Goal: Task Accomplishment & Management: Manage account settings

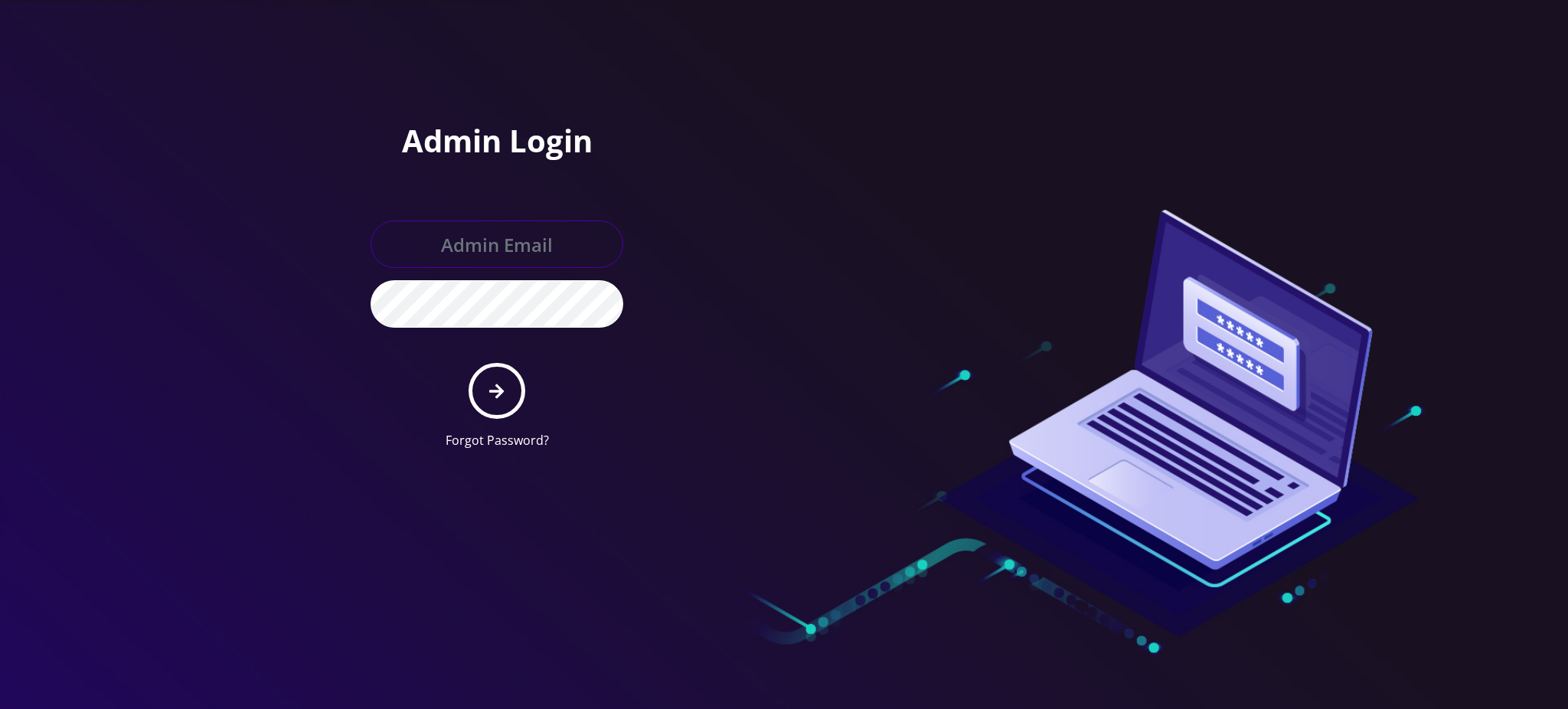
type input "[PERSON_NAME][EMAIL_ADDRESS][DOMAIN_NAME]"
click at [492, 392] on icon "submit" at bounding box center [496, 390] width 15 height 16
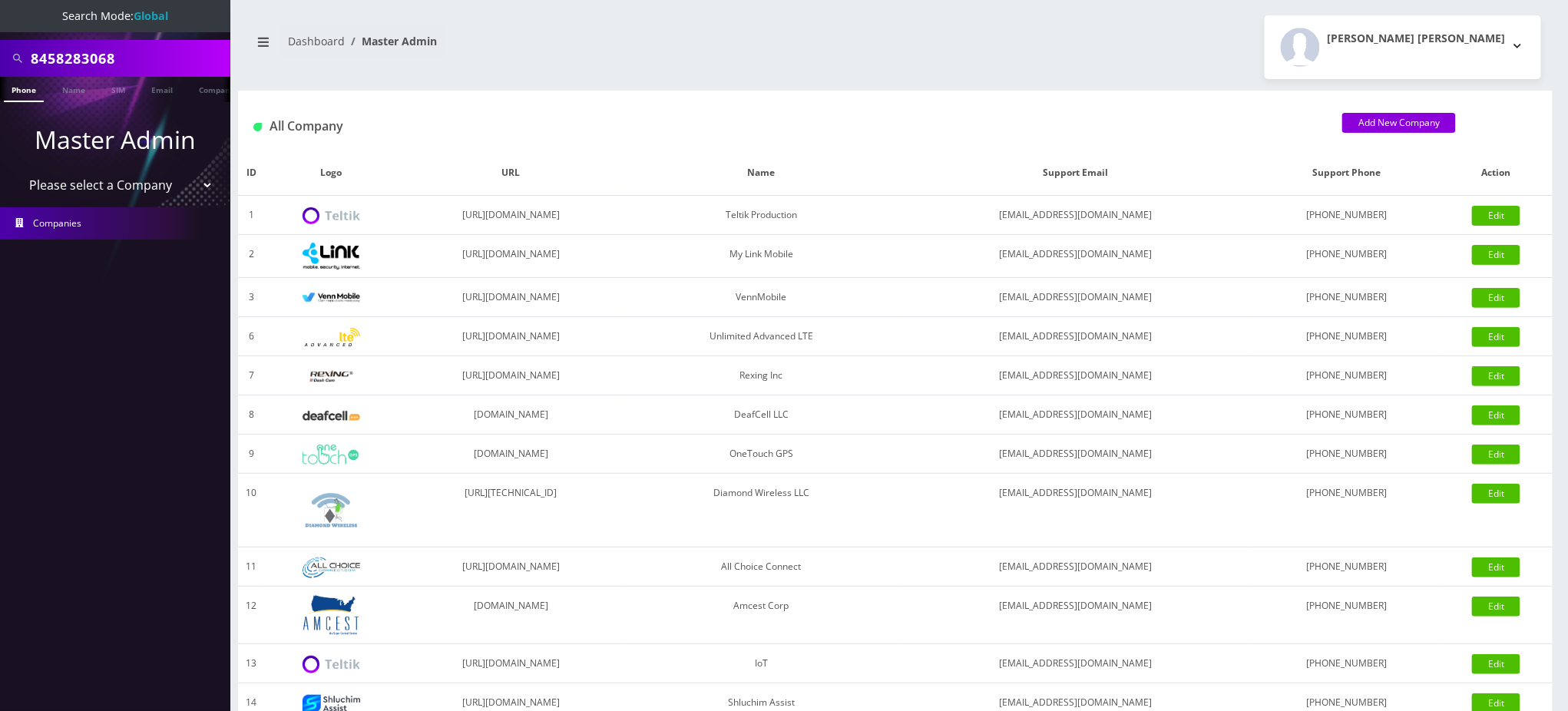
drag, startPoint x: 134, startPoint y: 59, endPoint x: 0, endPoint y: -23, distance: 157.1
click at [0, 0] on html "Search Mode: Global 8458283068 Phone Name SIM Email Company Customer Master Adm…" at bounding box center [784, 527] width 1568 height 1055
paste input "5742521380"
type input "5742521380"
click at [23, 91] on link "Phone" at bounding box center [23, 89] width 40 height 25
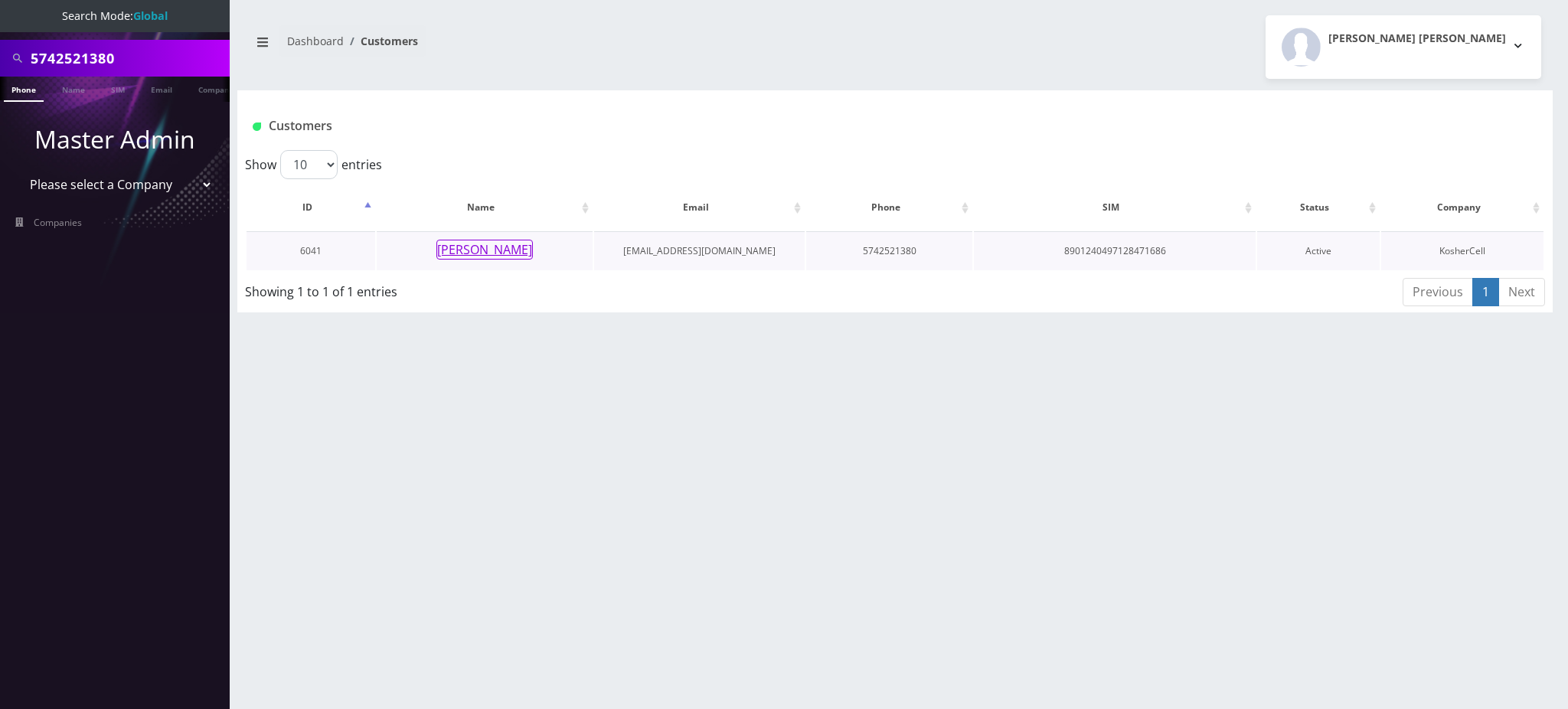
click at [504, 251] on button "[PERSON_NAME]" at bounding box center [484, 249] width 96 height 20
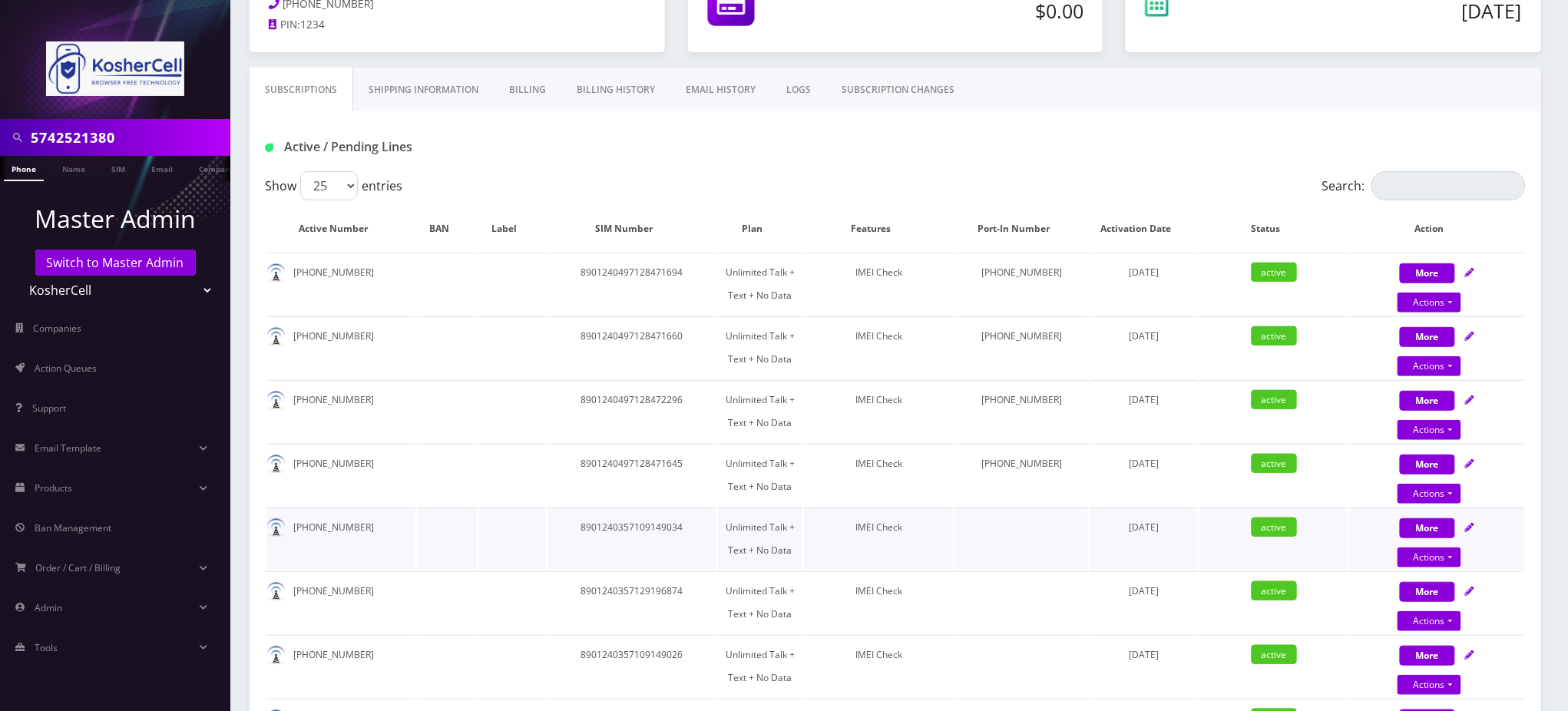
scroll to position [307, 0]
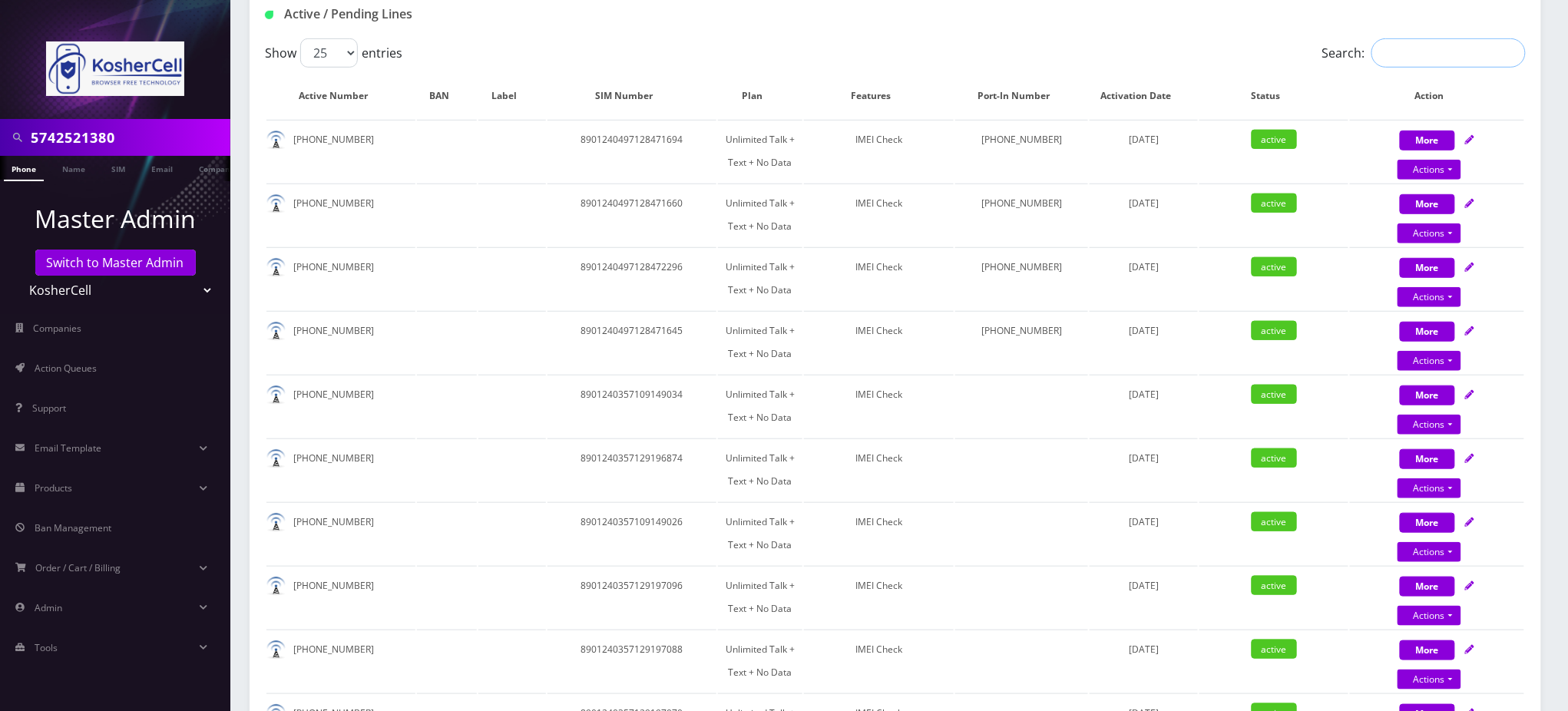
click at [1403, 62] on input "Search:" at bounding box center [1449, 53] width 155 height 30
paste input "5742521380"
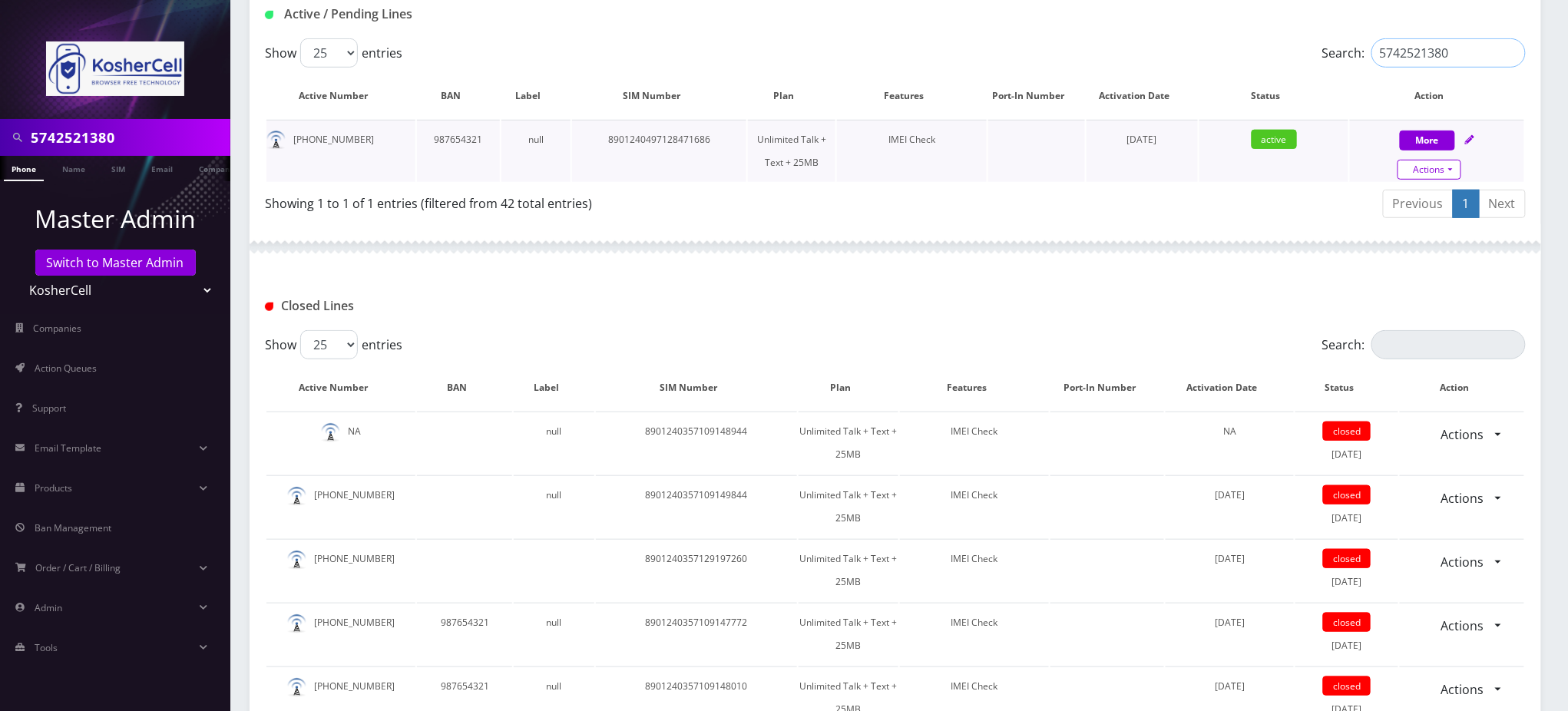
type input "5742521380"
click at [1442, 164] on link "Actions" at bounding box center [1429, 169] width 63 height 20
select select "244"
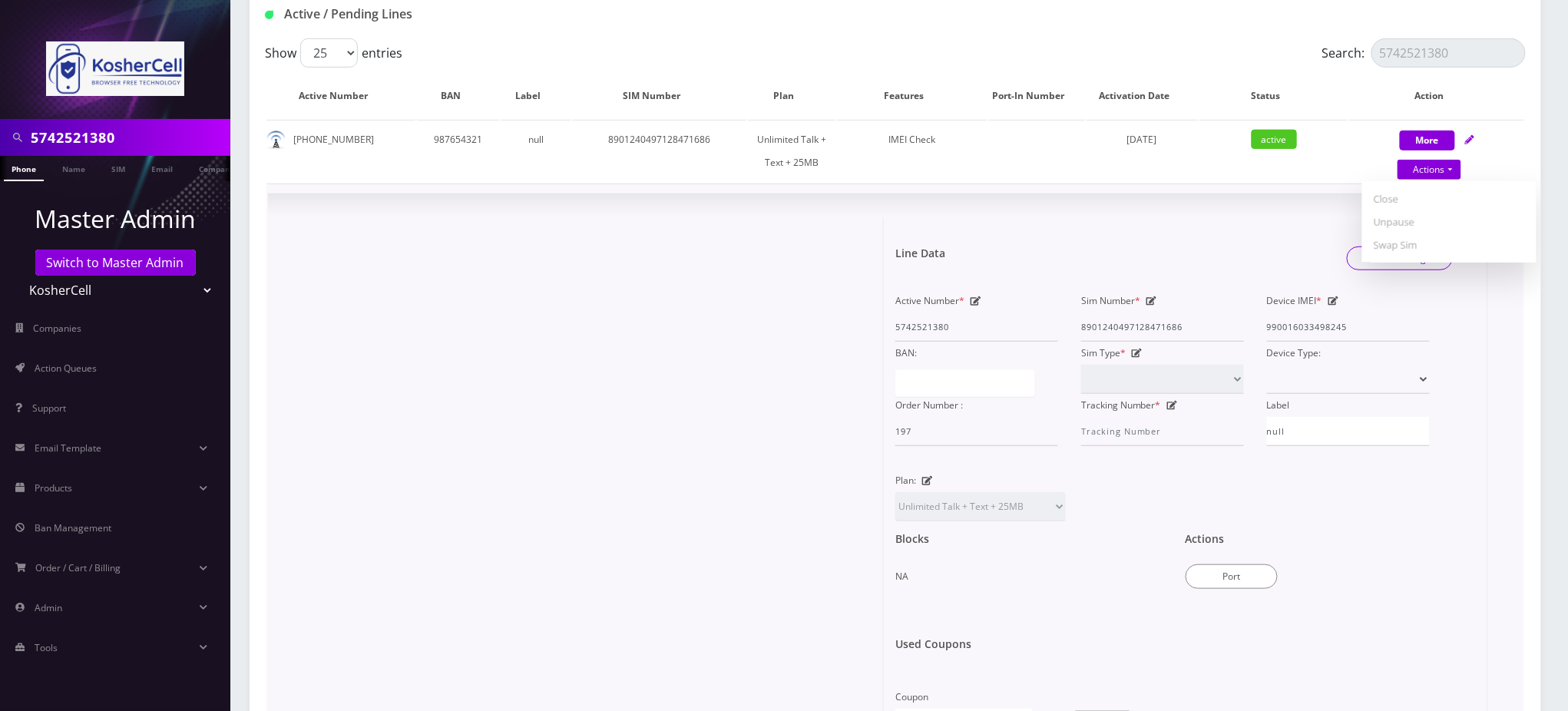
click at [1205, 221] on form "Line Data Save Changes Active Number * 5742521380 Sim Number * 8901240497128471…" at bounding box center [1185, 451] width 581 height 469
click at [1202, 214] on div "× Line Data Save Changes Active Number * 5742521380 Sim Number * 89012404971284…" at bounding box center [895, 477] width 1255 height 567
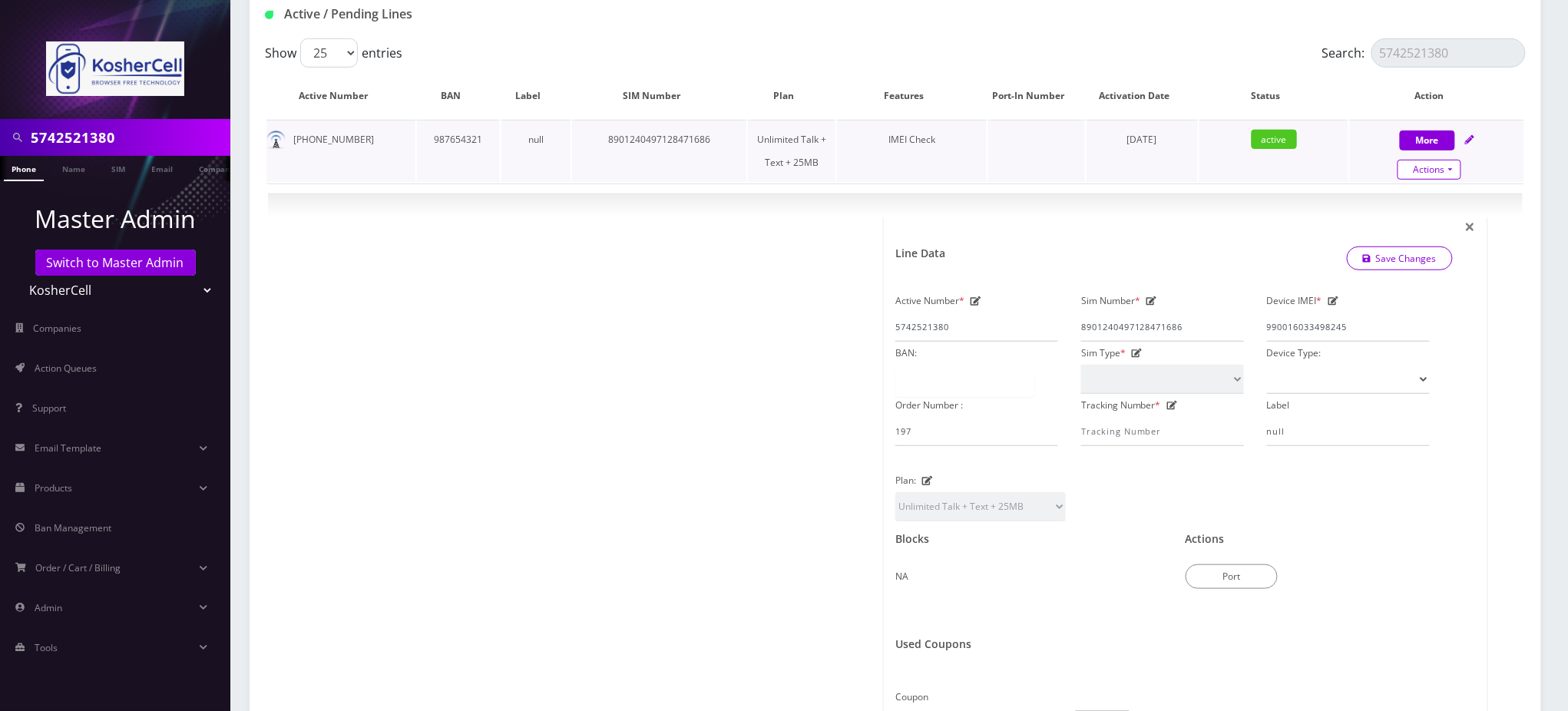
click at [1436, 170] on link "Actions" at bounding box center [1429, 169] width 63 height 20
click at [1414, 220] on link "Unpause" at bounding box center [1449, 221] width 175 height 23
select select "244"
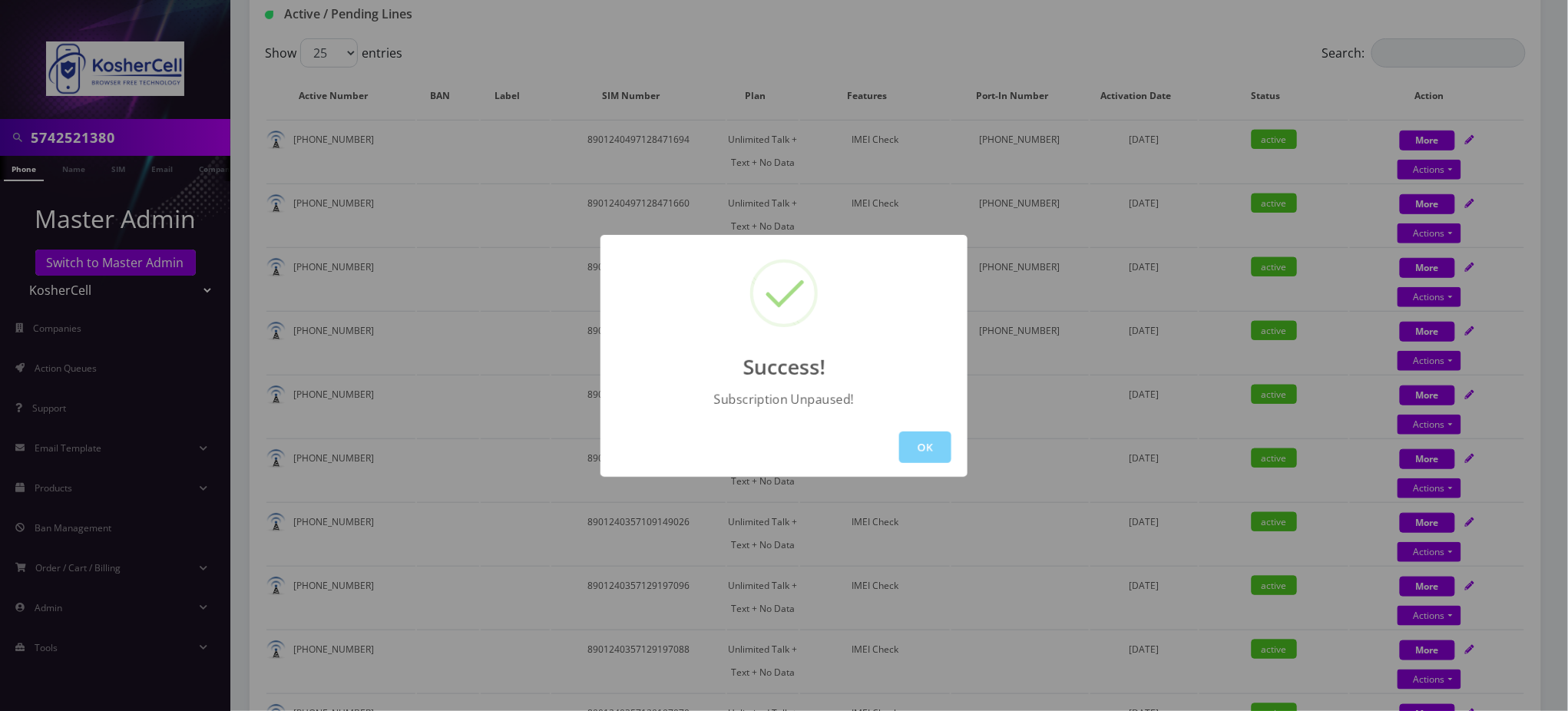
click at [840, 45] on div "Success! Subscription Unpaused! OK" at bounding box center [784, 355] width 1568 height 711
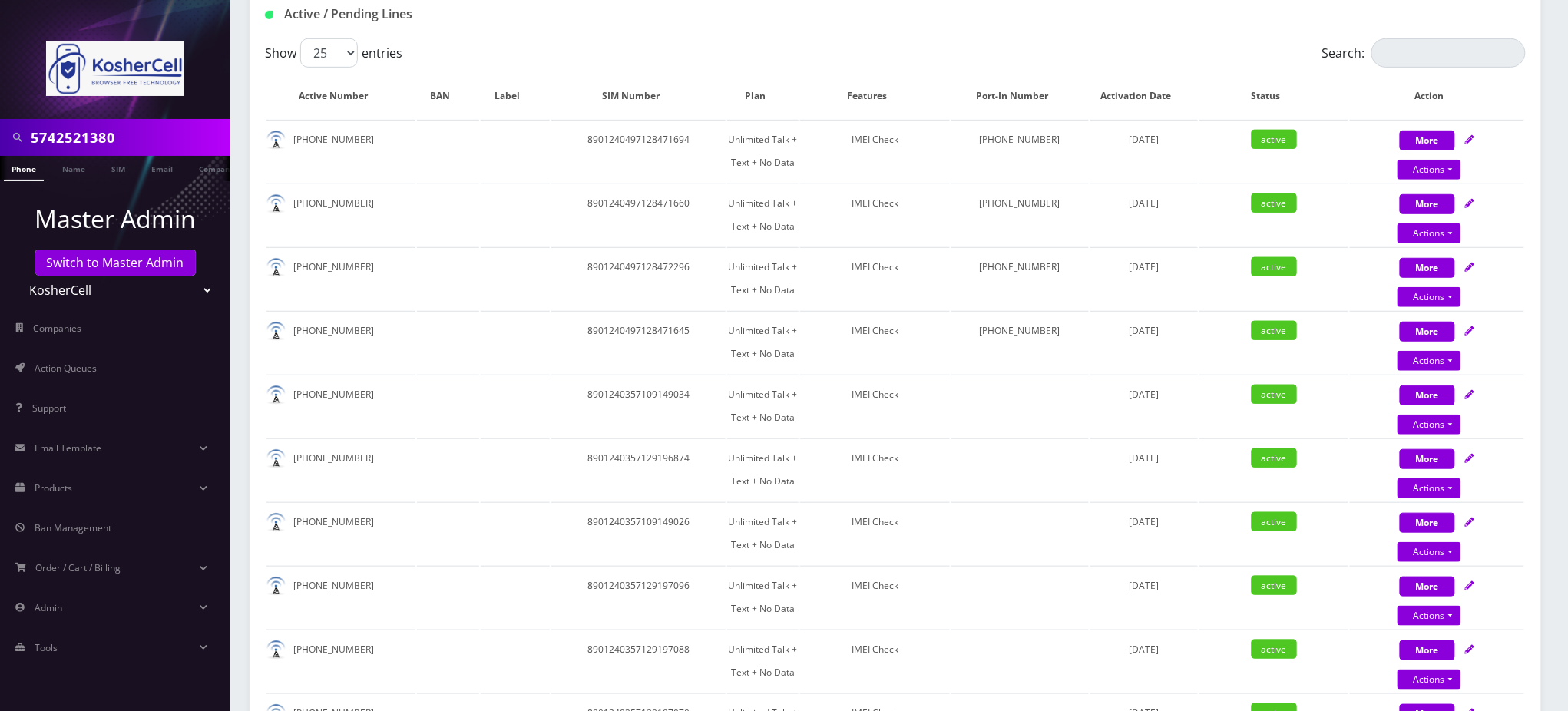
click at [72, 141] on input "5742521380" at bounding box center [128, 138] width 196 height 30
click at [72, 140] on input "5742521380" at bounding box center [128, 138] width 196 height 30
click at [1415, 55] on input "Search:" at bounding box center [1449, 53] width 155 height 30
paste input "5742521380"
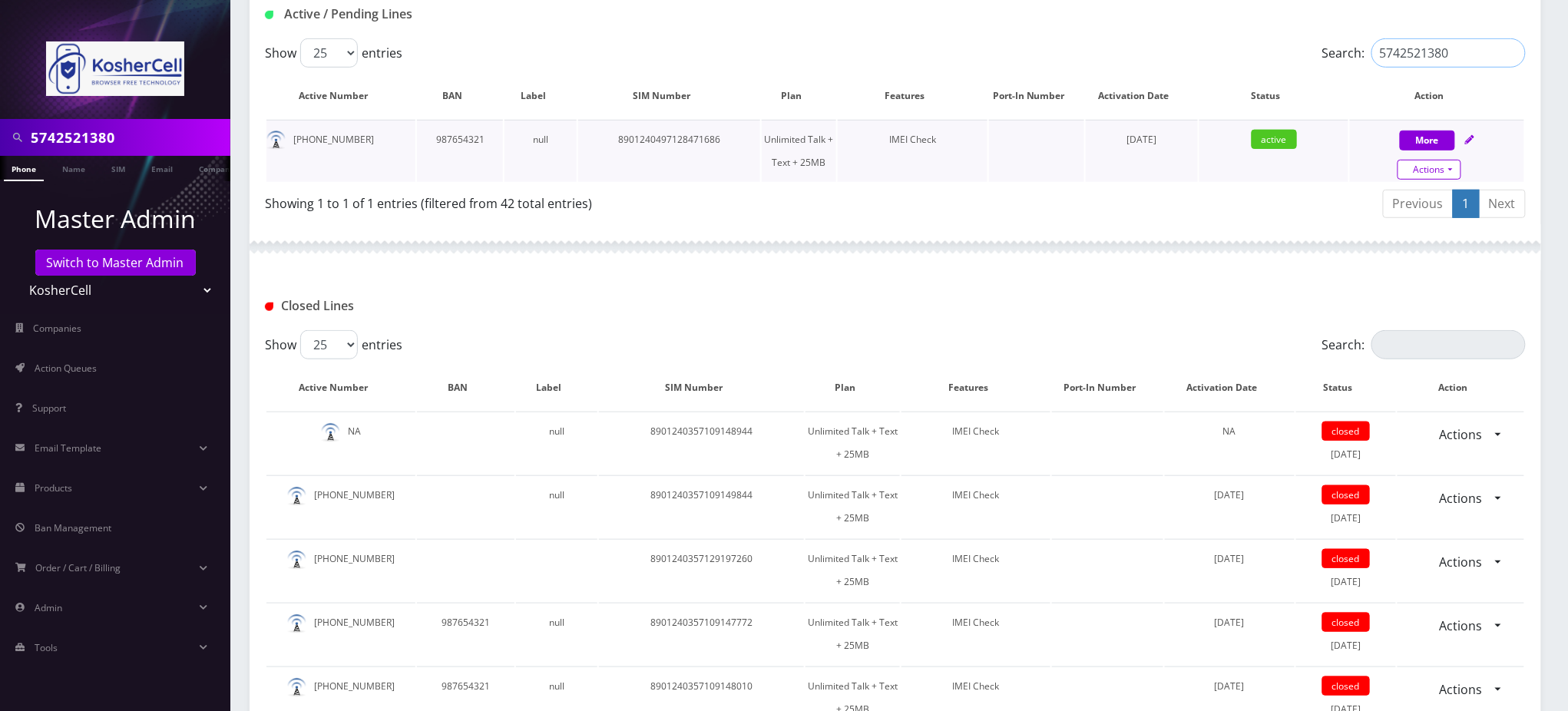
type input "5742521380"
click at [1440, 173] on link "Actions" at bounding box center [1429, 169] width 63 height 20
select select "244"
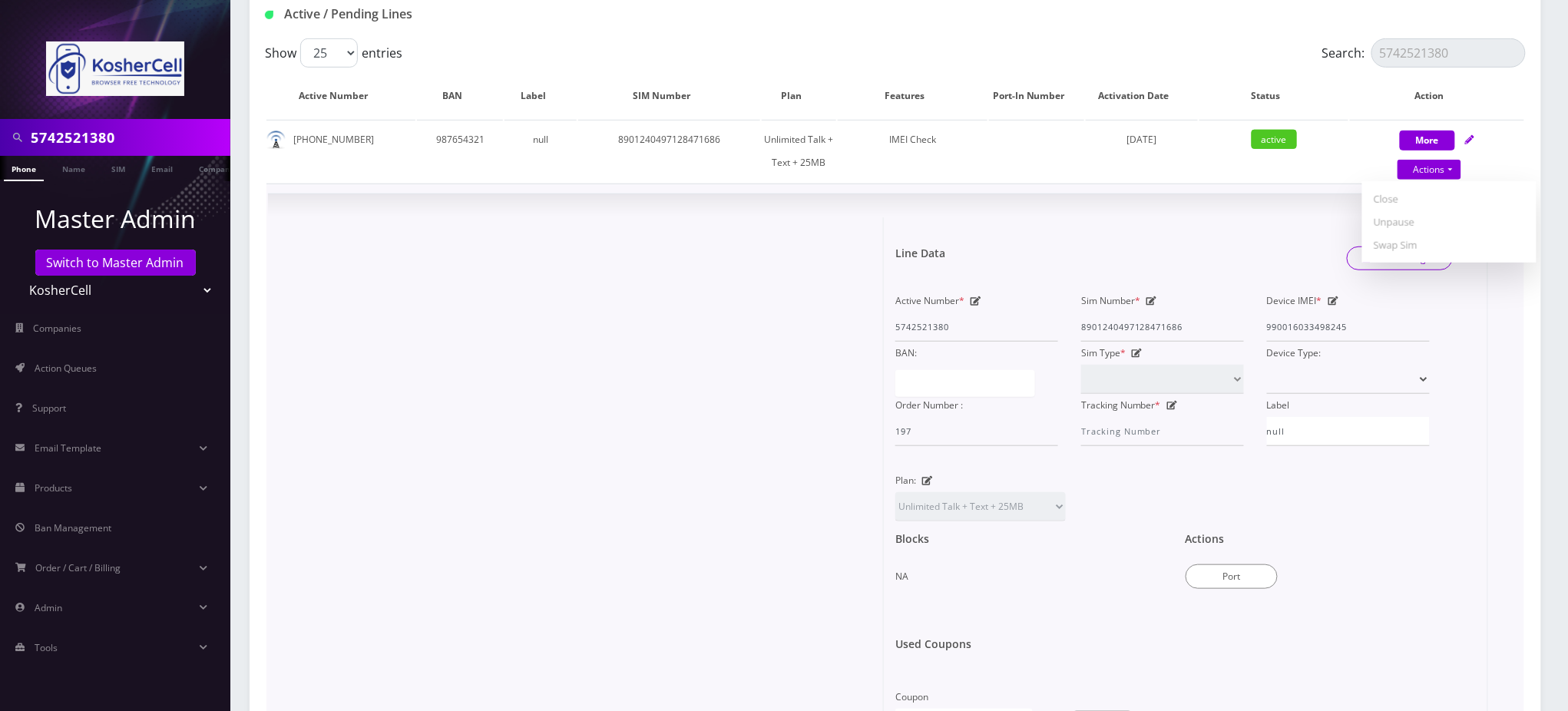
click at [1402, 562] on div "Port" at bounding box center [1320, 576] width 267 height 28
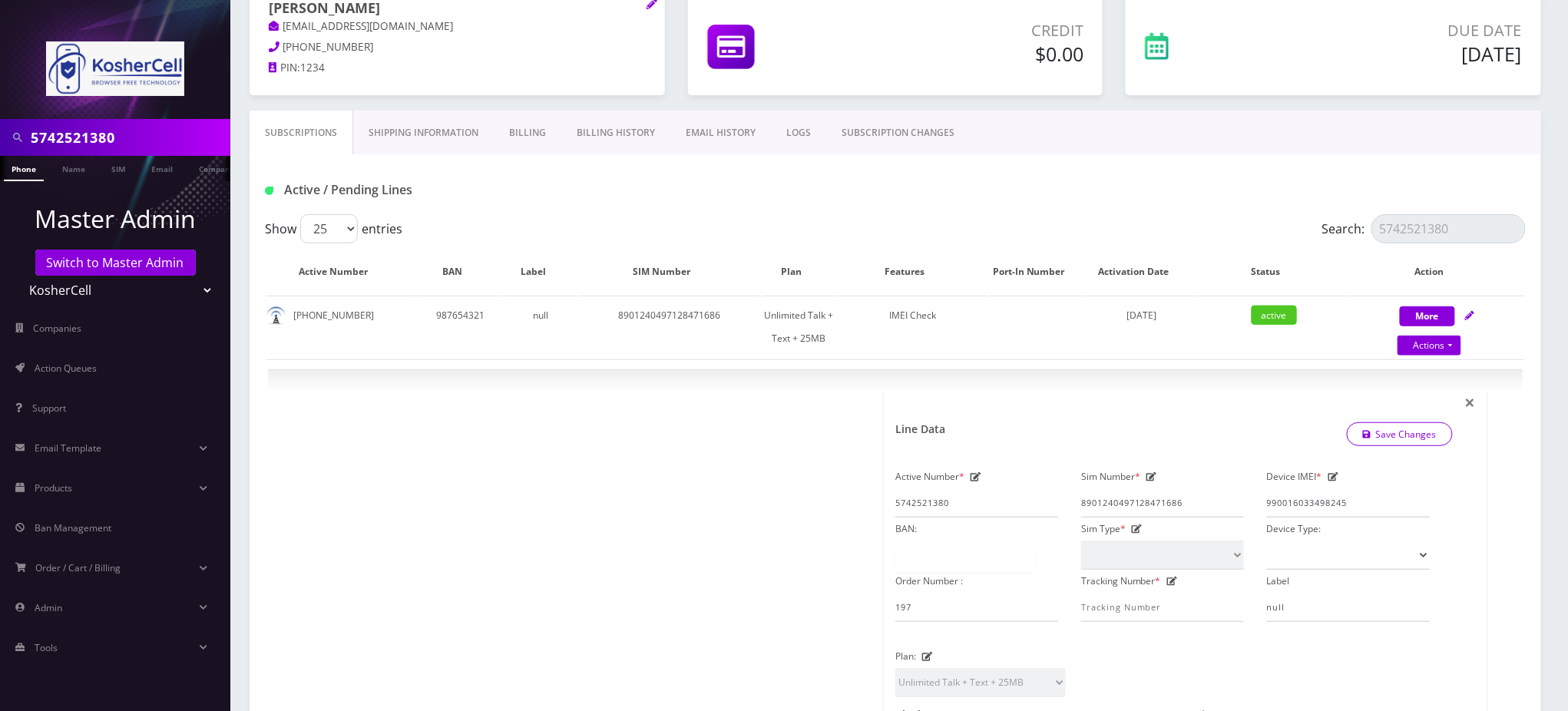
scroll to position [0, 0]
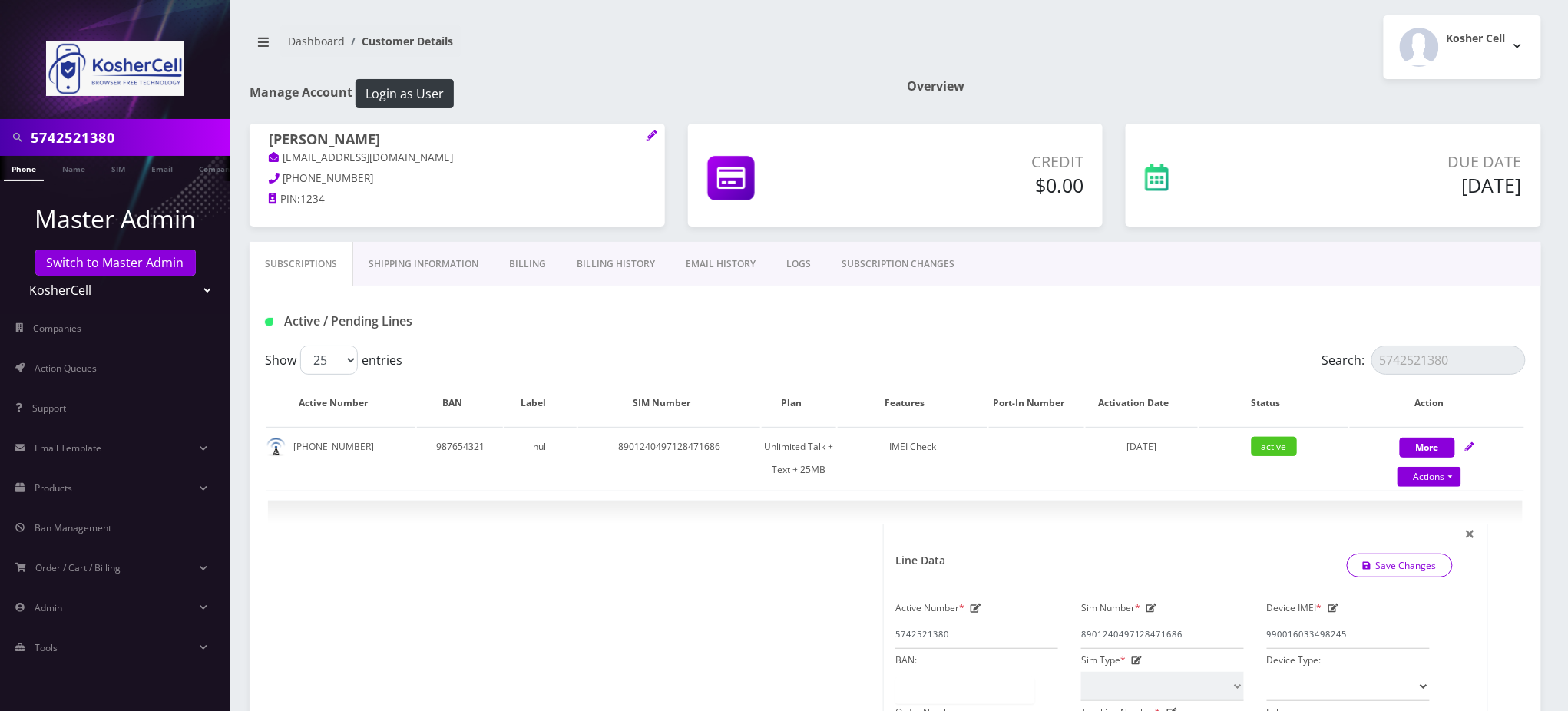
click at [947, 43] on div "Kosher Cell Logout" at bounding box center [1223, 47] width 657 height 63
